Goal: Answer question/provide support

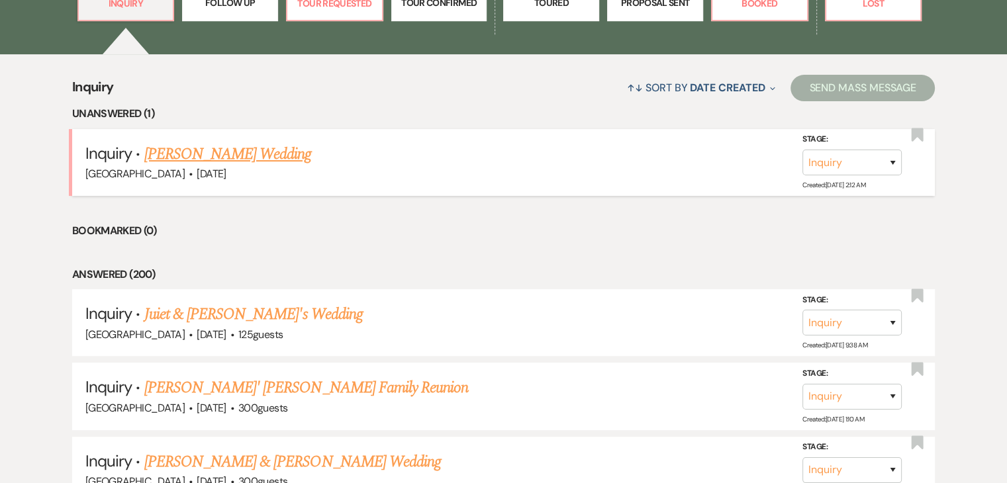
drag, startPoint x: 0, startPoint y: 0, endPoint x: 232, endPoint y: 154, distance: 278.4
click at [232, 154] on link "[PERSON_NAME] Wedding" at bounding box center [227, 154] width 167 height 24
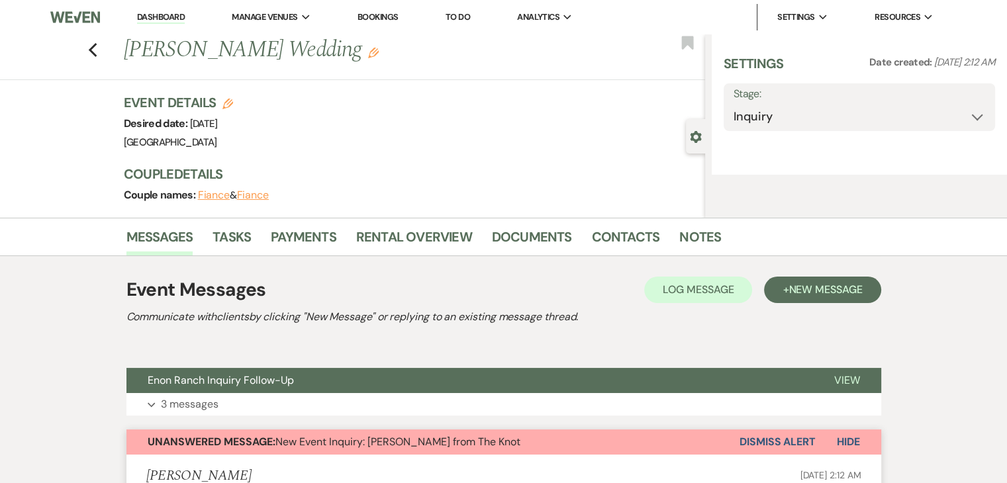
select select "2"
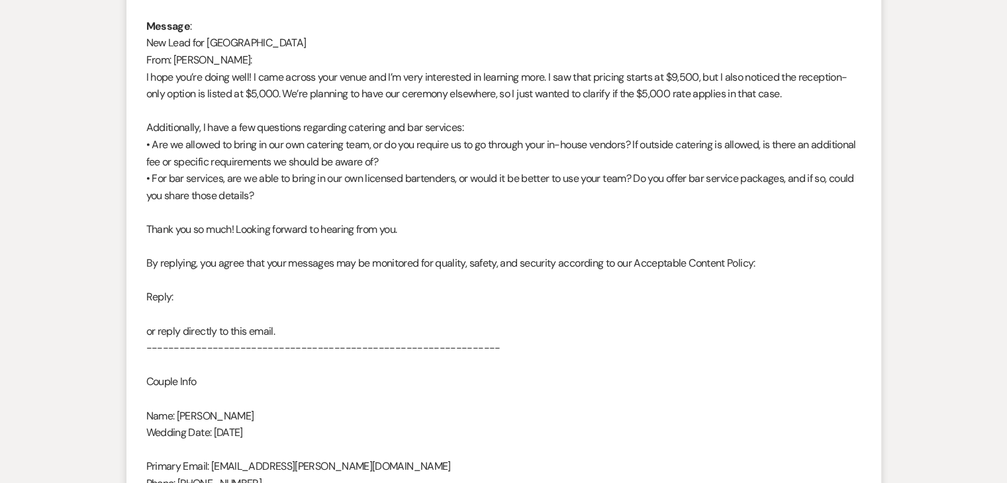
scroll to position [728, 0]
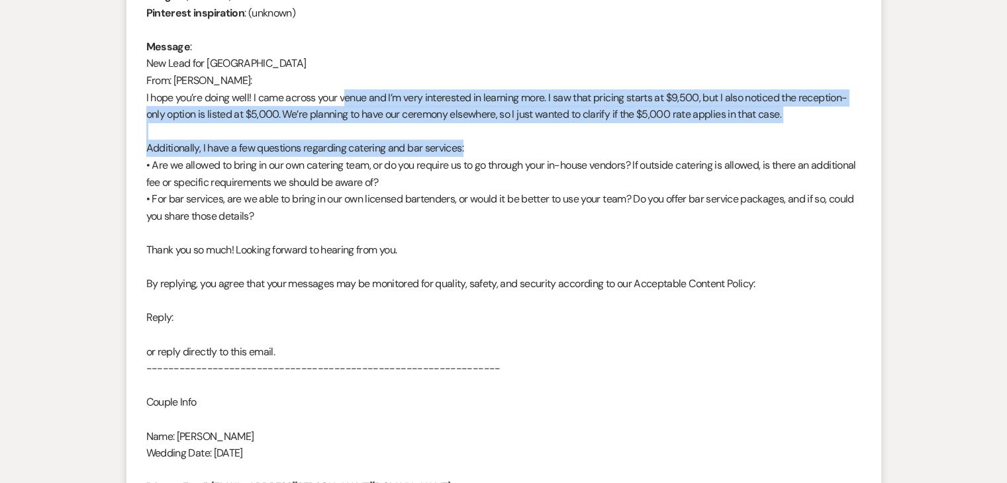
drag, startPoint x: 347, startPoint y: 98, endPoint x: 817, endPoint y: 148, distance: 472.7
click at [817, 148] on div "From : [PERSON_NAME] Event : [PERSON_NAME] Event Desired date : [DATE] Anticipa…" at bounding box center [503, 216] width 715 height 661
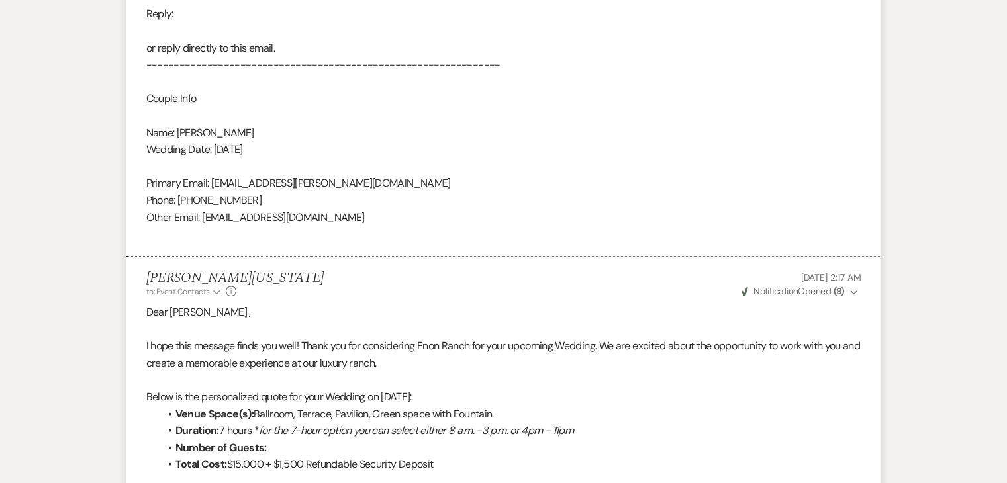
scroll to position [1125, 0]
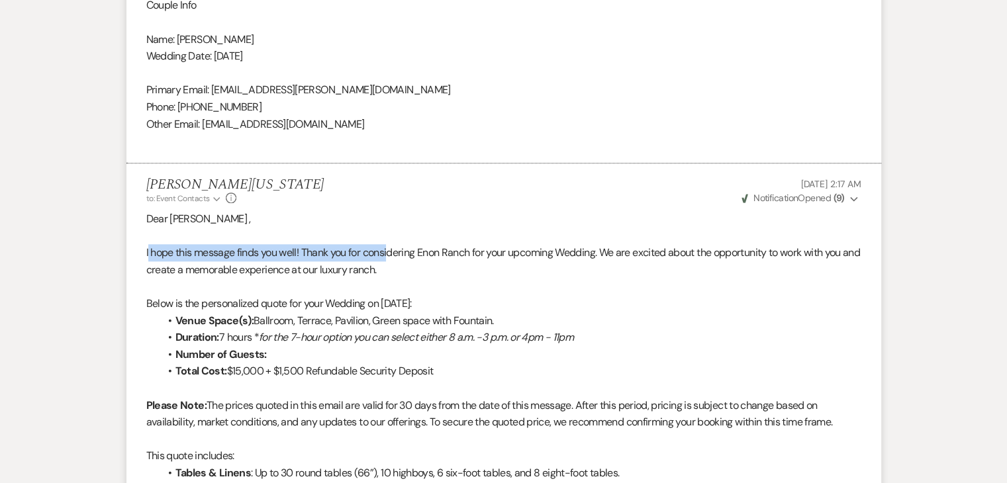
drag, startPoint x: 148, startPoint y: 253, endPoint x: 392, endPoint y: 254, distance: 244.3
click at [392, 254] on p "I hope this message finds you well! Thank you for considering Enon Ranch for yo…" at bounding box center [503, 261] width 715 height 34
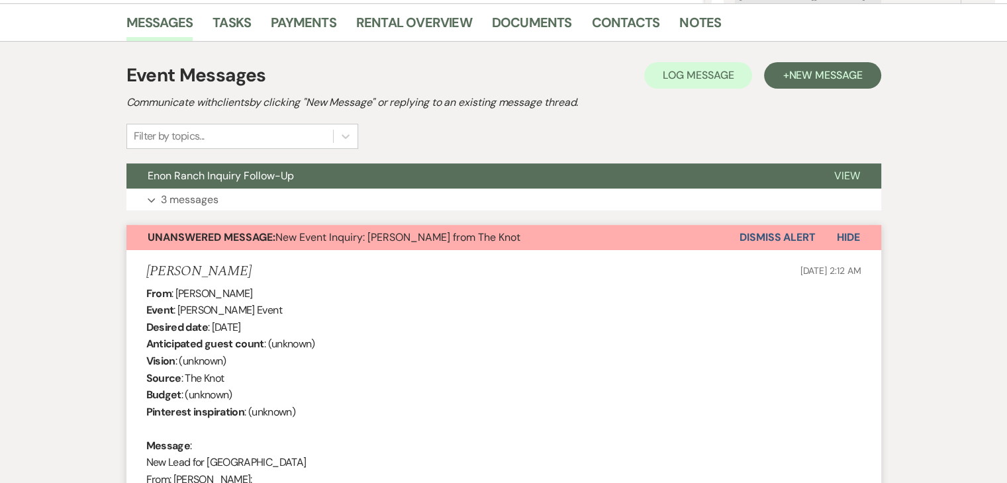
scroll to position [331, 0]
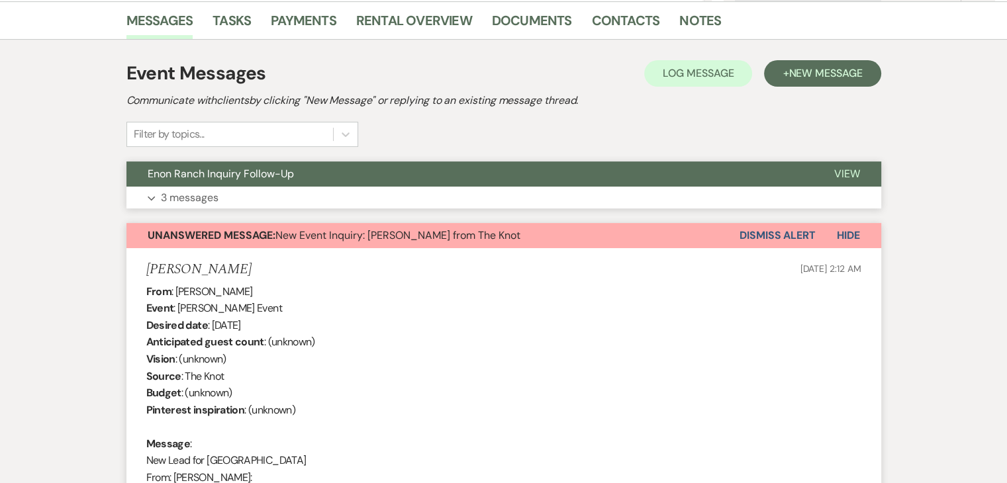
click at [280, 201] on button "Expand 3 messages" at bounding box center [503, 198] width 755 height 23
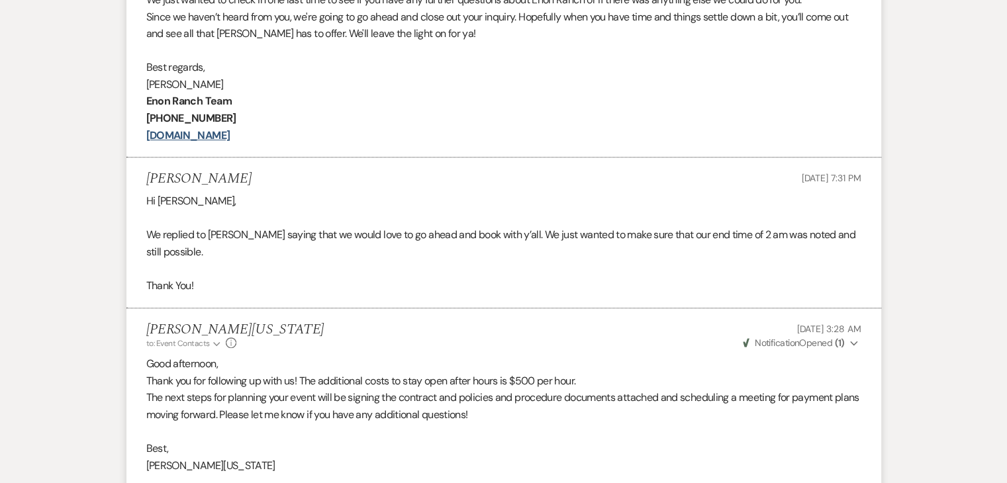
scroll to position [662, 0]
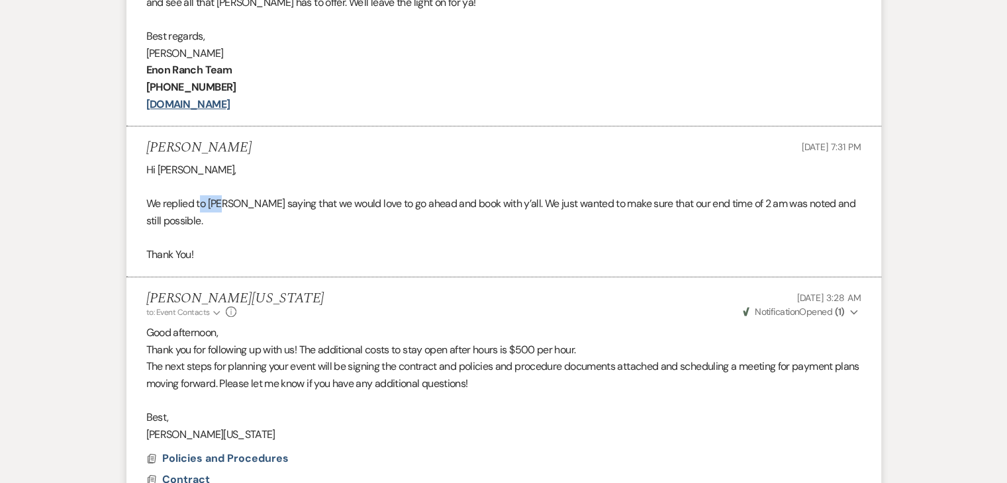
drag, startPoint x: 200, startPoint y: 205, endPoint x: 225, endPoint y: 207, distance: 25.3
click at [225, 207] on p "We replied to [PERSON_NAME] saying that we would love to go ahead and book with…" at bounding box center [503, 212] width 715 height 34
click at [180, 206] on p "We replied to [PERSON_NAME] saying that we would love to go ahead and book with…" at bounding box center [503, 212] width 715 height 34
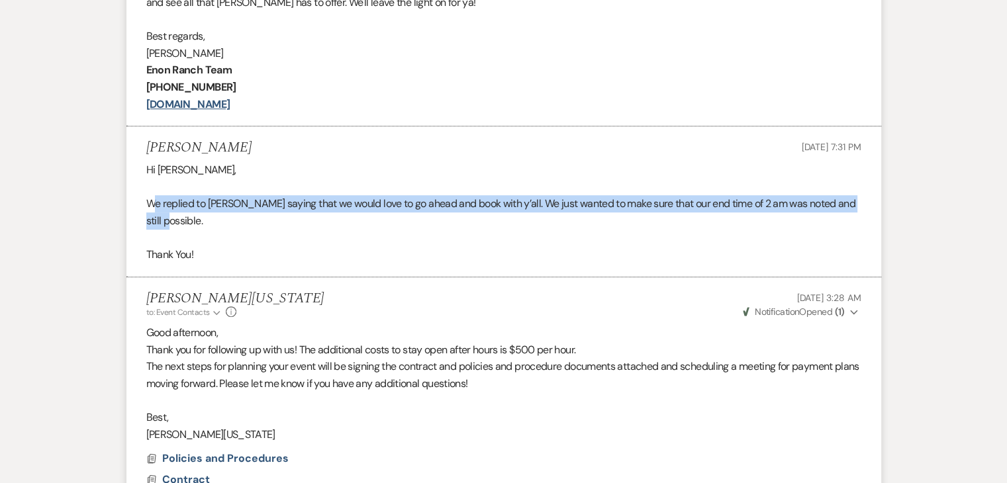
drag, startPoint x: 155, startPoint y: 206, endPoint x: 392, endPoint y: 226, distance: 237.8
click at [392, 226] on p "We replied to [PERSON_NAME] saying that we would love to go ahead and book with…" at bounding box center [503, 212] width 715 height 34
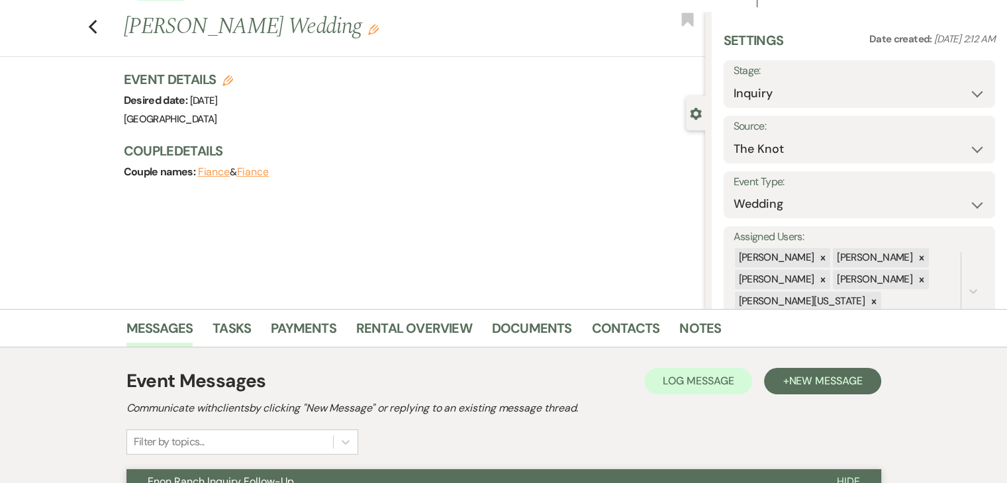
scroll to position [0, 0]
